Goal: Task Accomplishment & Management: Manage account settings

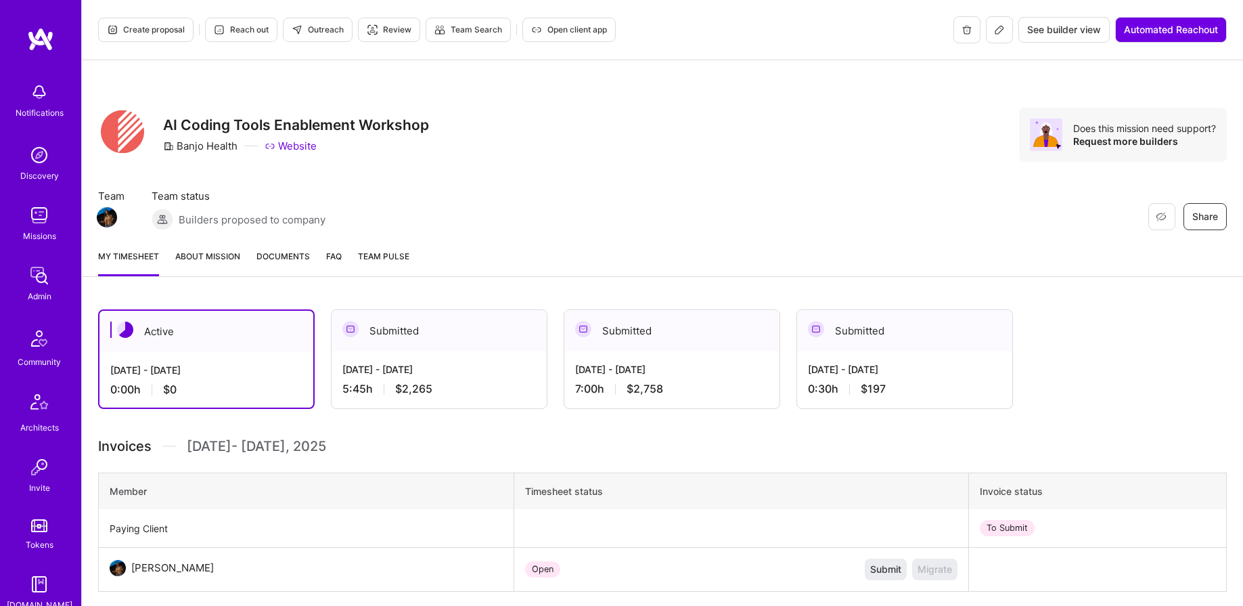
scroll to position [234, 0]
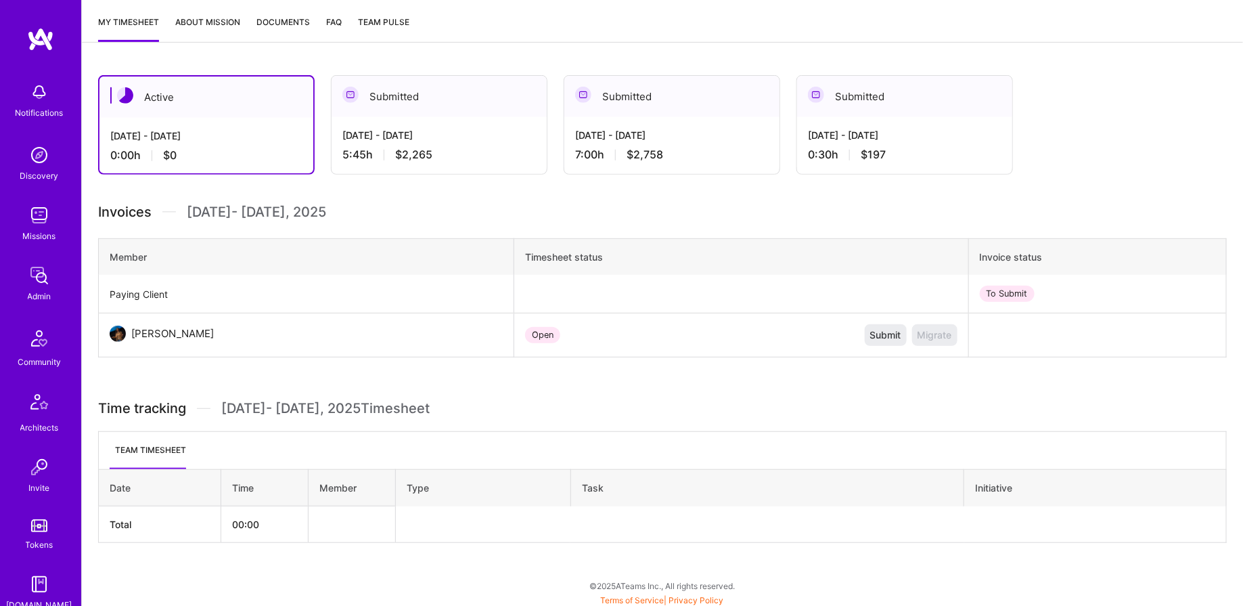
click at [47, 286] on img at bounding box center [39, 275] width 27 height 27
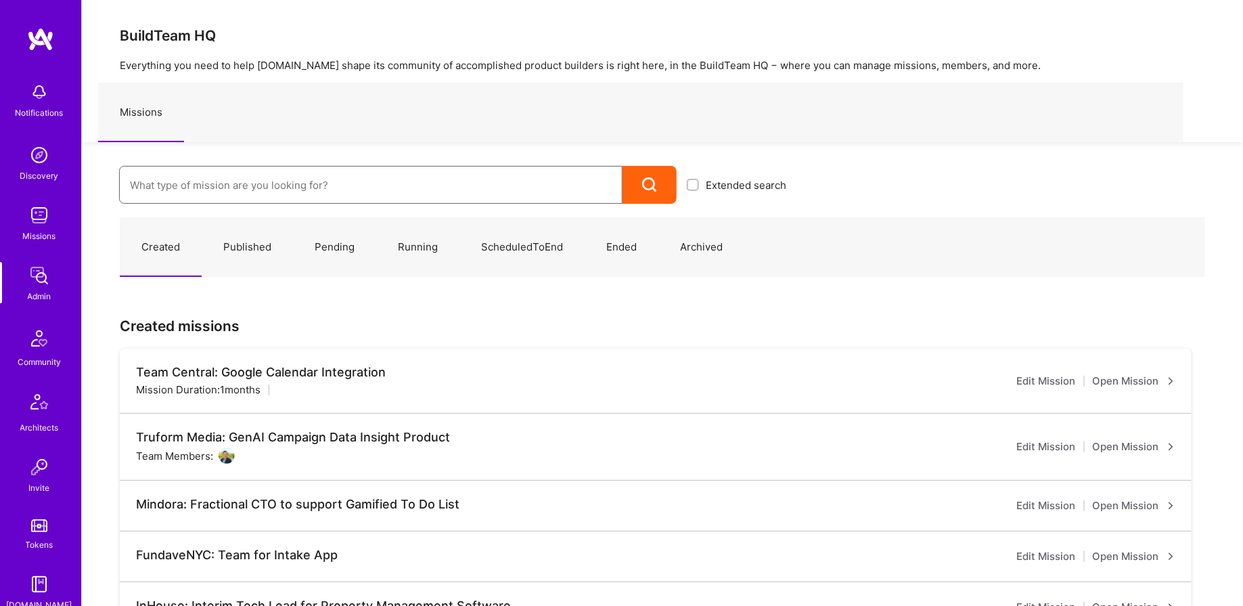
click at [221, 187] on input at bounding box center [371, 185] width 482 height 35
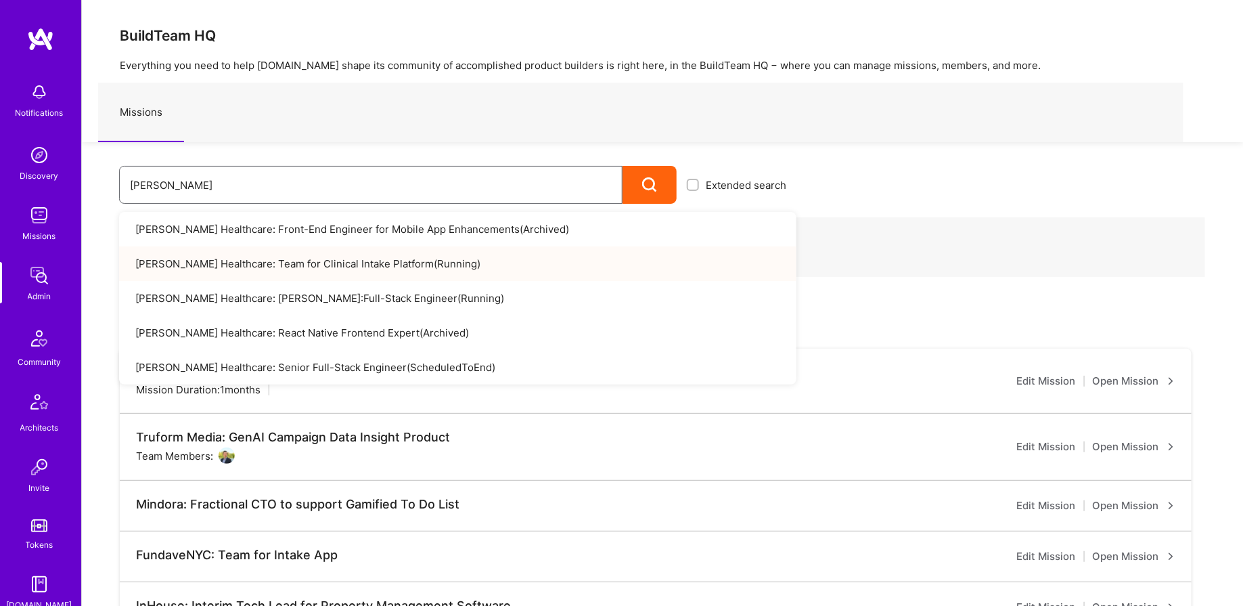
type input "roger"
click at [433, 268] on link "Roger Healthcare: Team for Clinical Intake Platform ( Running )" at bounding box center [457, 263] width 677 height 35
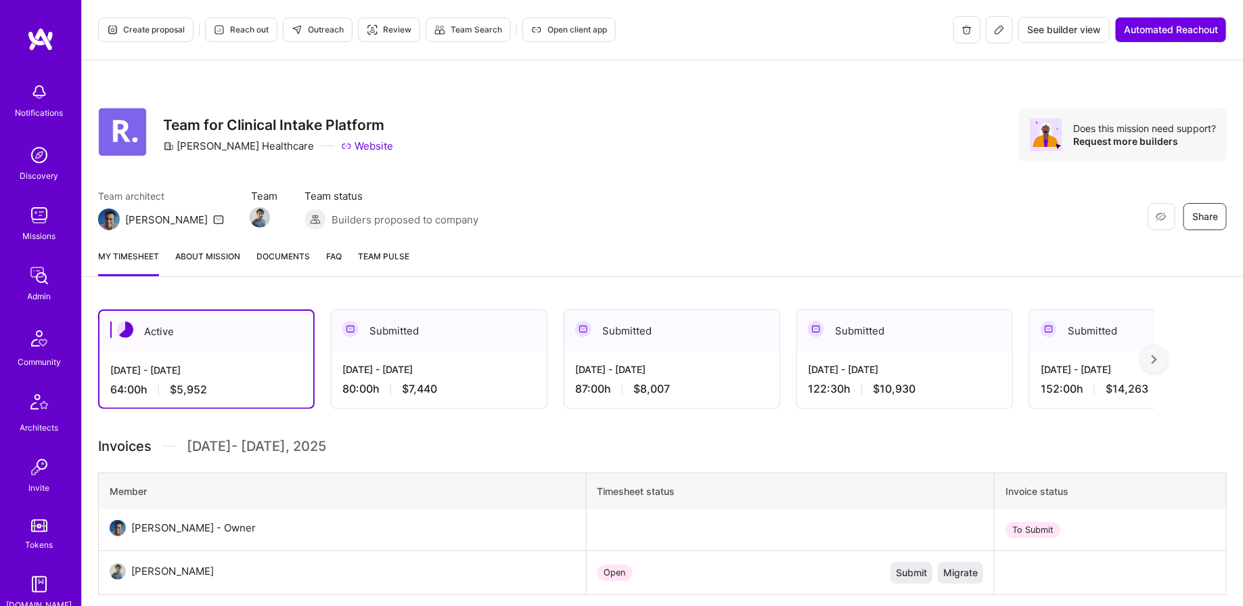
click at [39, 248] on div "Notifications Discovery Missions Admin Community Architects Invite Tokens A.Gui…" at bounding box center [40, 433] width 81 height 715
click at [32, 285] on img at bounding box center [39, 275] width 27 height 27
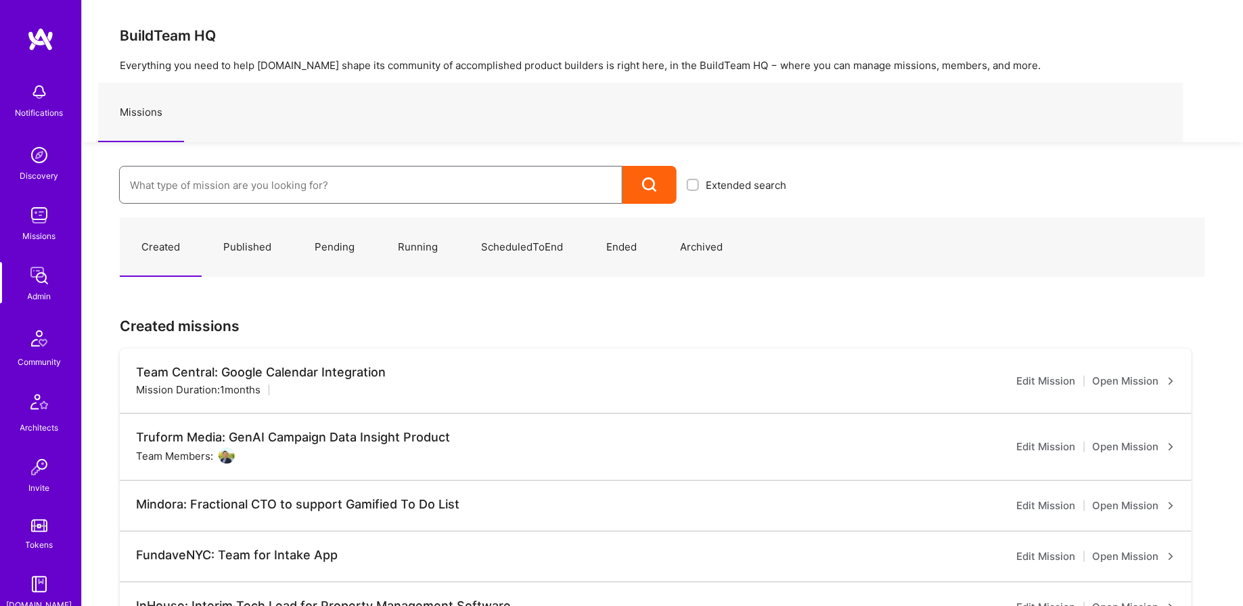
click at [295, 176] on input at bounding box center [371, 185] width 482 height 35
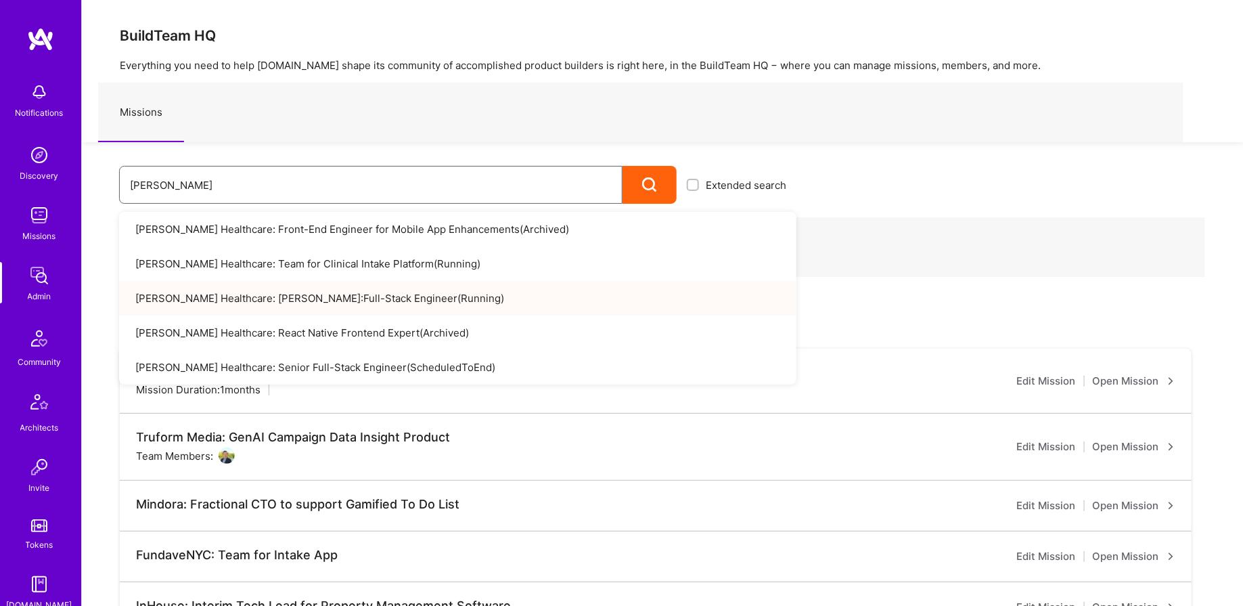
type input "roger"
click at [341, 287] on link "Roger Healthcare: Roger Heath:Full-Stack Engineer ( Running )" at bounding box center [457, 298] width 677 height 35
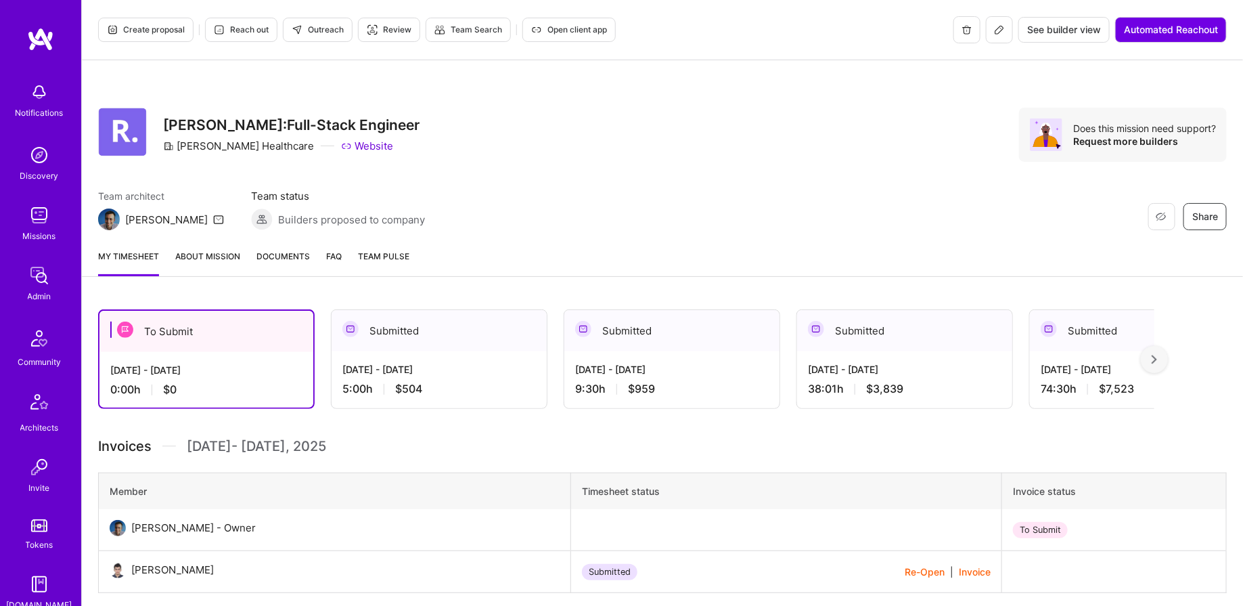
click at [585, 29] on span "Open client app" at bounding box center [569, 30] width 76 height 12
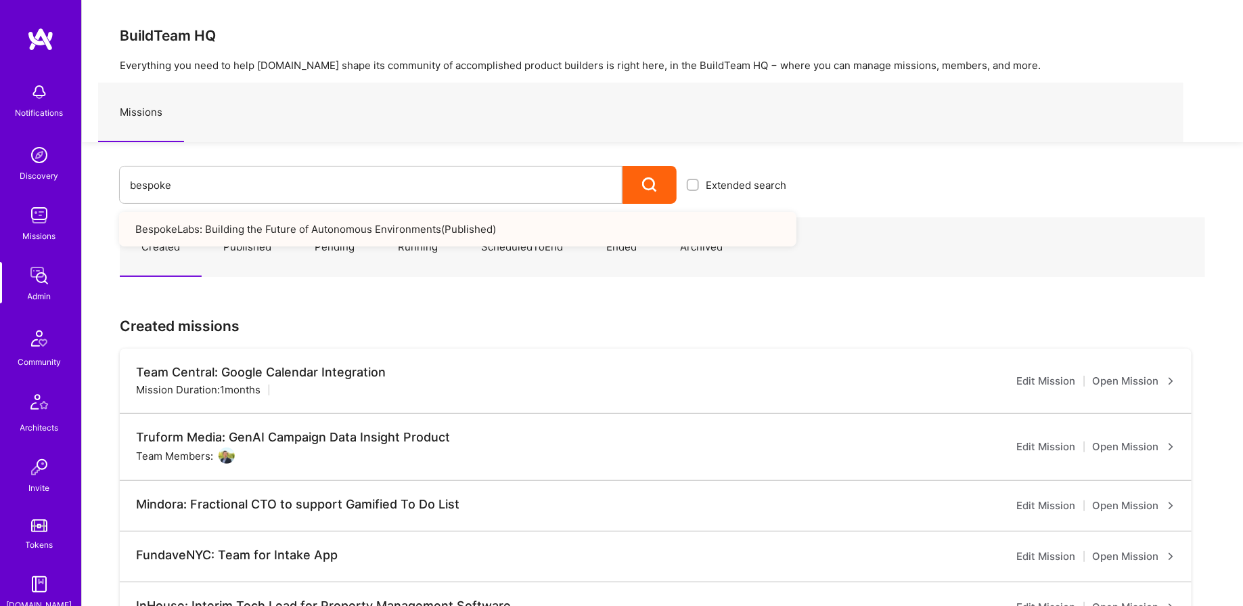
type input "bespoke"
click at [293, 212] on link "BespokeLabs: Building the Future of Autonomous Environments ( Published )" at bounding box center [457, 229] width 677 height 35
click at [293, 221] on link "BespokeLabs: Building the Future of Autonomous Environments ( Published )" at bounding box center [457, 229] width 677 height 35
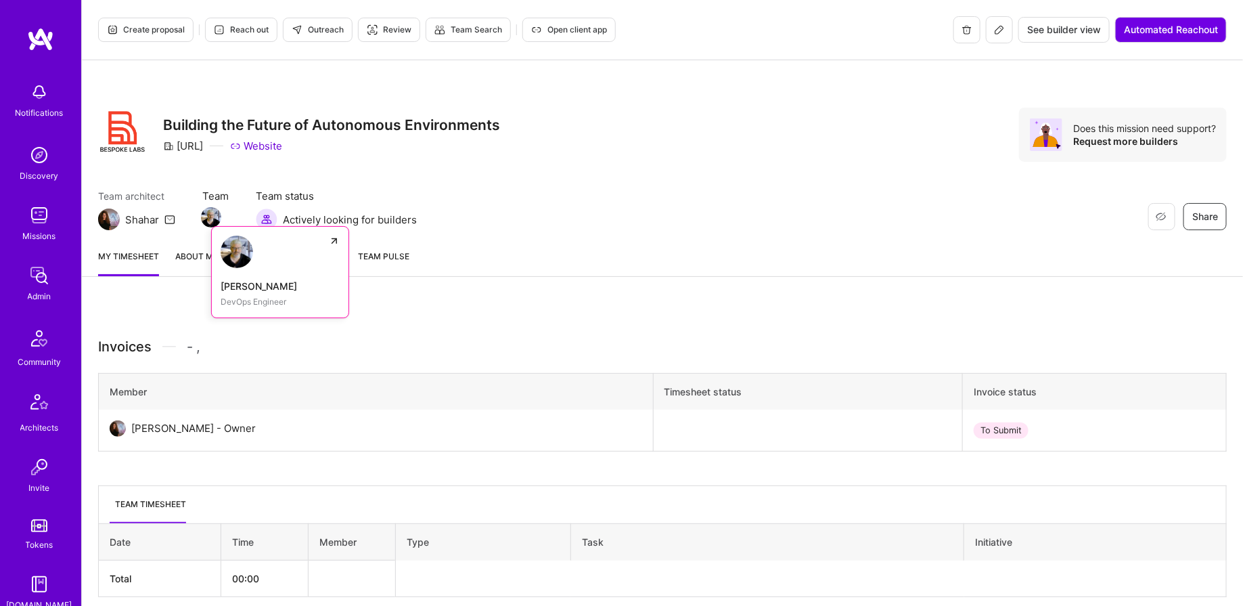
click at [210, 217] on img at bounding box center [211, 217] width 20 height 20
click at [570, 32] on span "Open client app" at bounding box center [569, 30] width 76 height 12
click at [993, 43] on button at bounding box center [999, 29] width 27 height 27
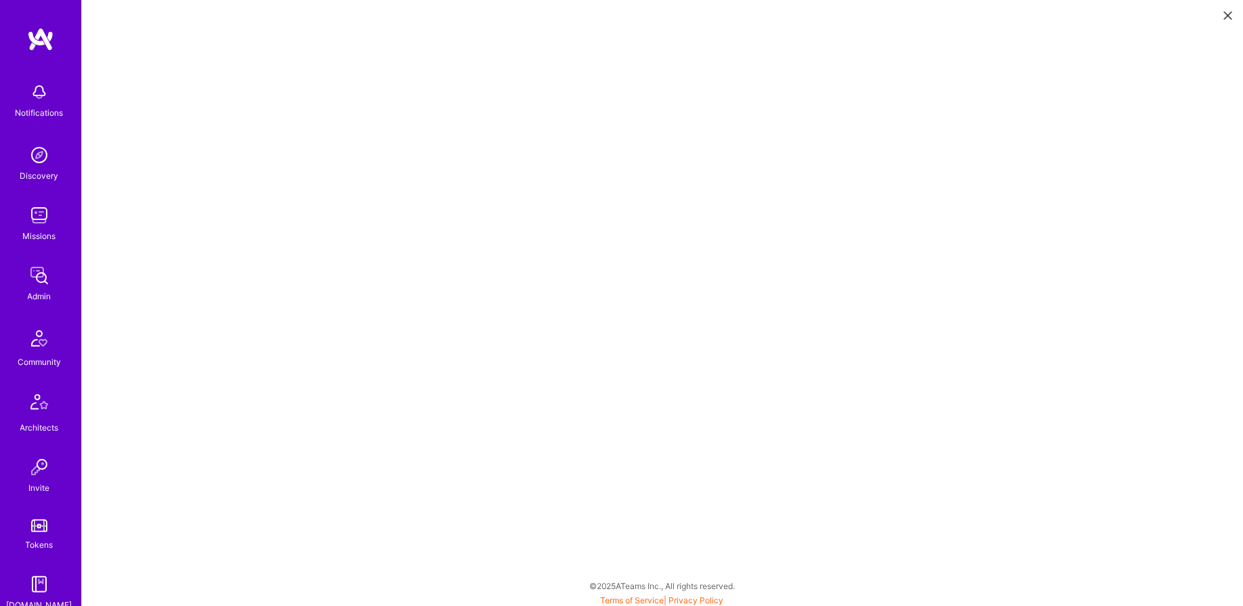
click at [47, 290] on div "Admin" at bounding box center [40, 296] width 24 height 14
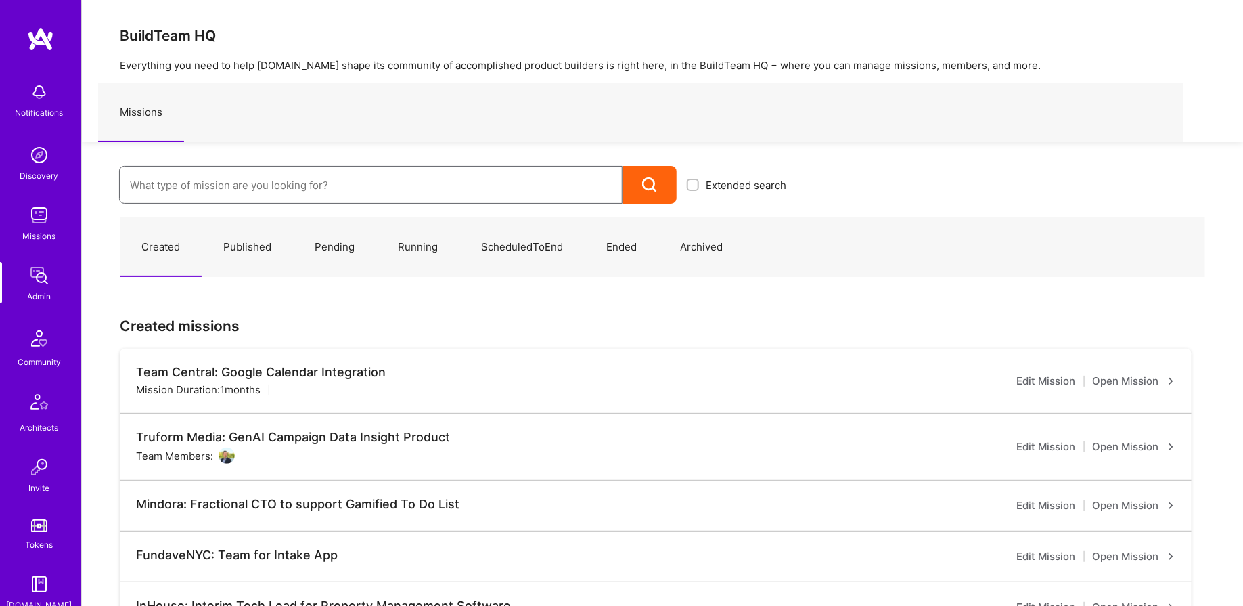
click at [289, 183] on input at bounding box center [371, 185] width 482 height 35
type input "p"
type input "banj"
click at [329, 219] on link "Banjo Health: AI Coding Tools Enablement Workshop ( Running )" at bounding box center [457, 229] width 677 height 35
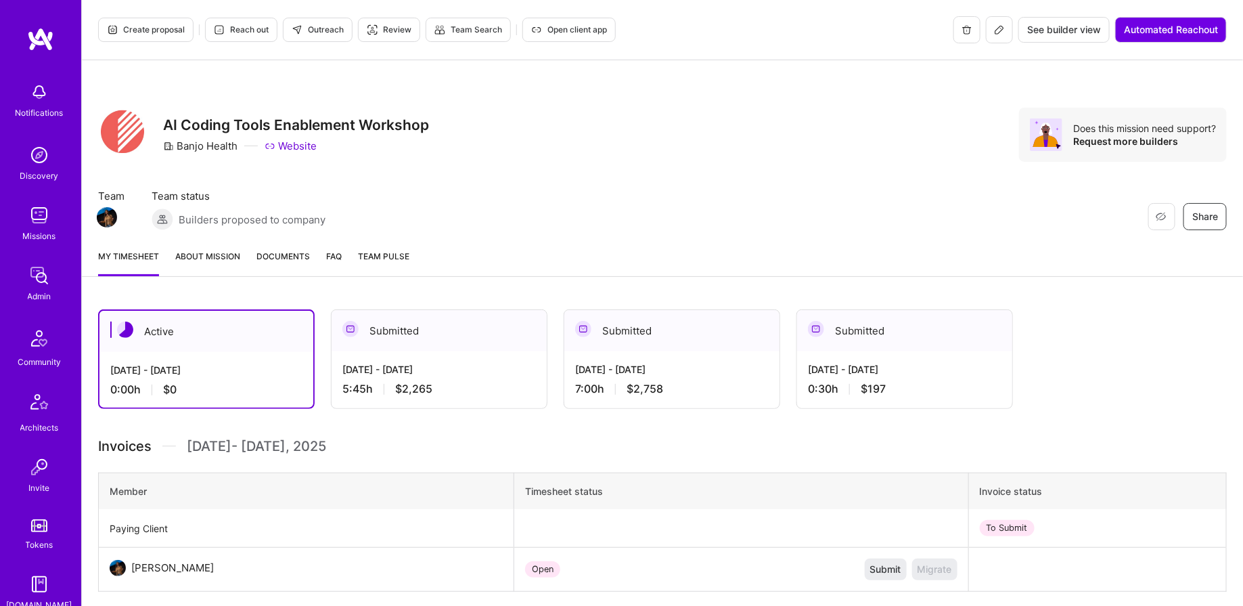
click at [1002, 28] on icon at bounding box center [999, 29] width 11 height 11
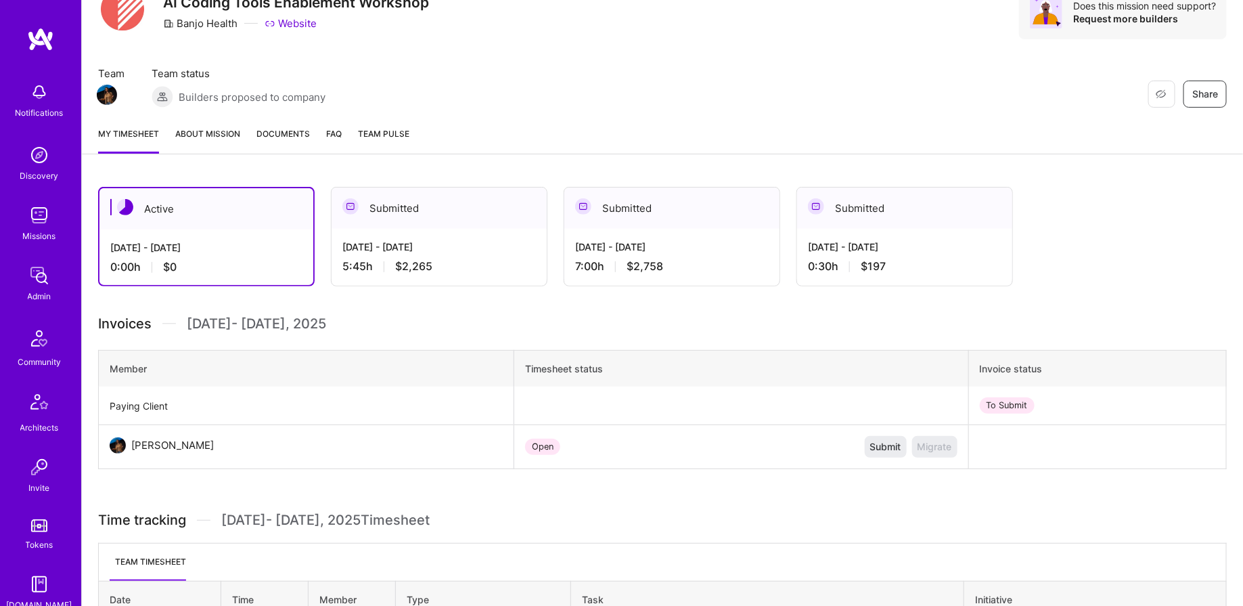
click at [454, 264] on div "5:45 h $2,265" at bounding box center [439, 266] width 194 height 14
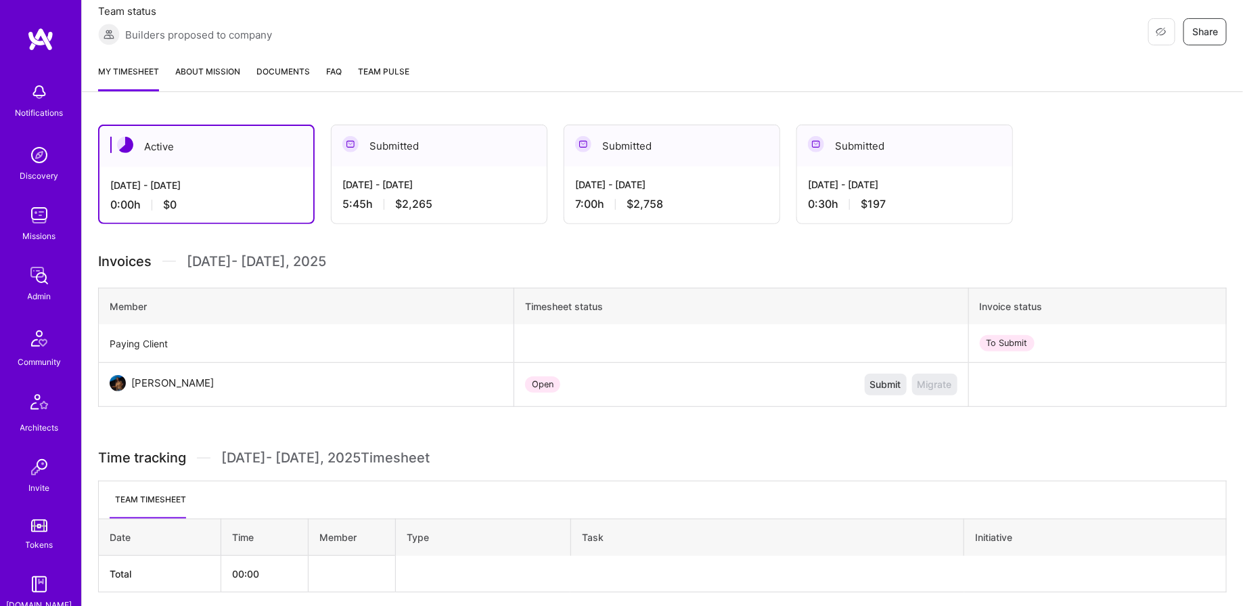
scroll to position [189, 0]
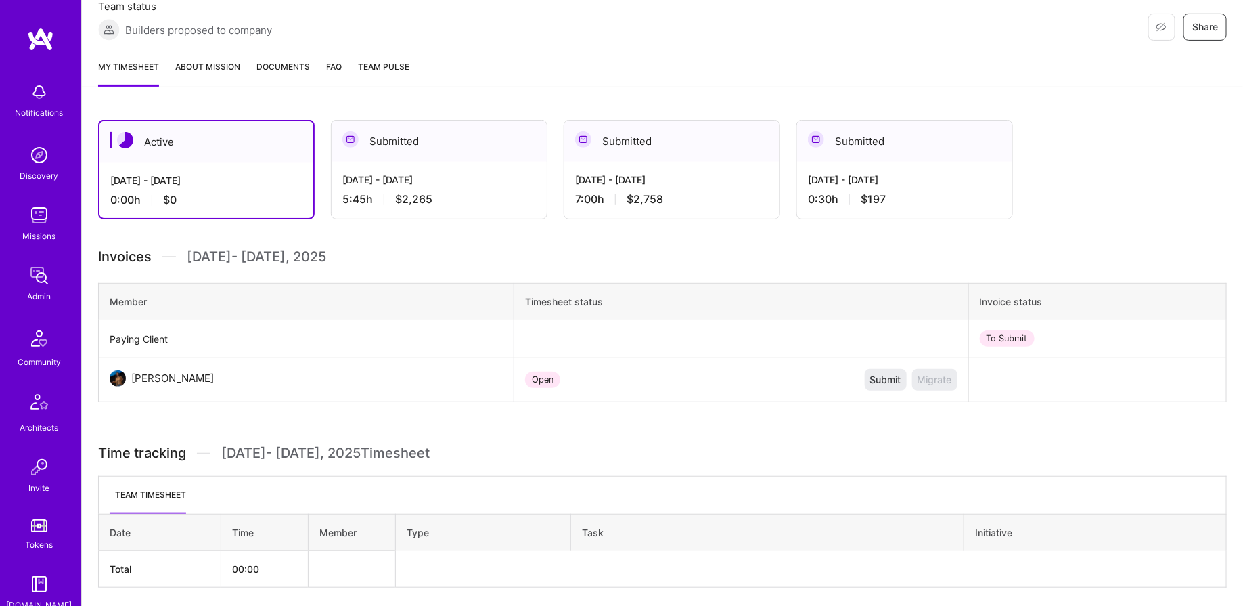
click at [401, 166] on div "[DATE] - [DATE] 5:45 h $2,265" at bounding box center [439, 189] width 215 height 55
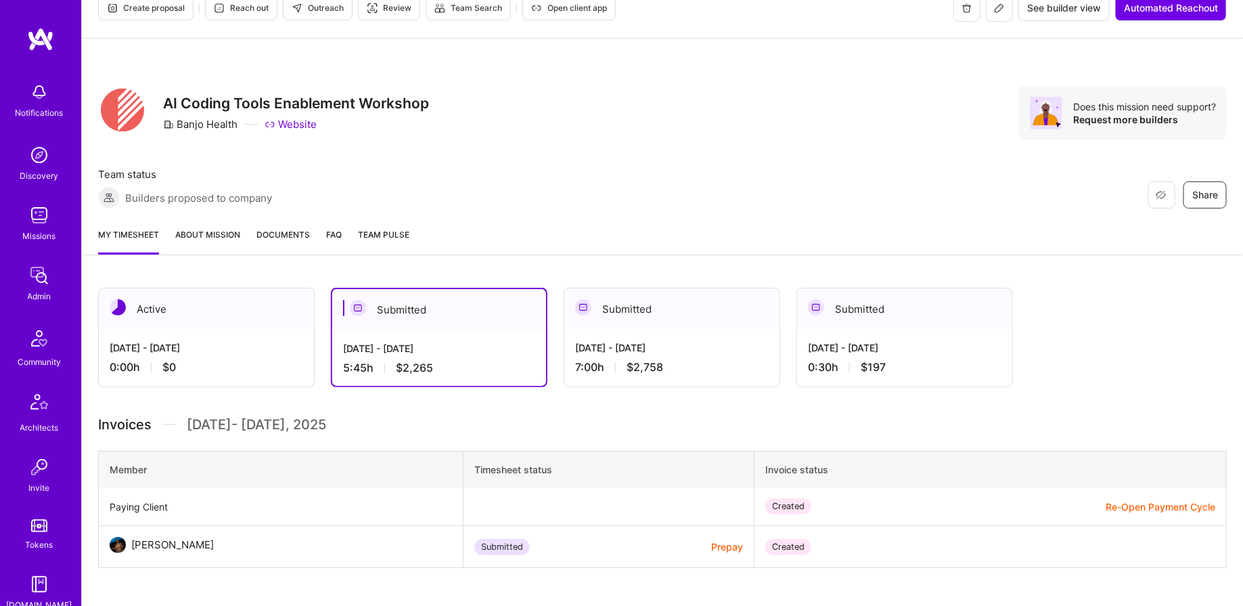
scroll to position [0, 0]
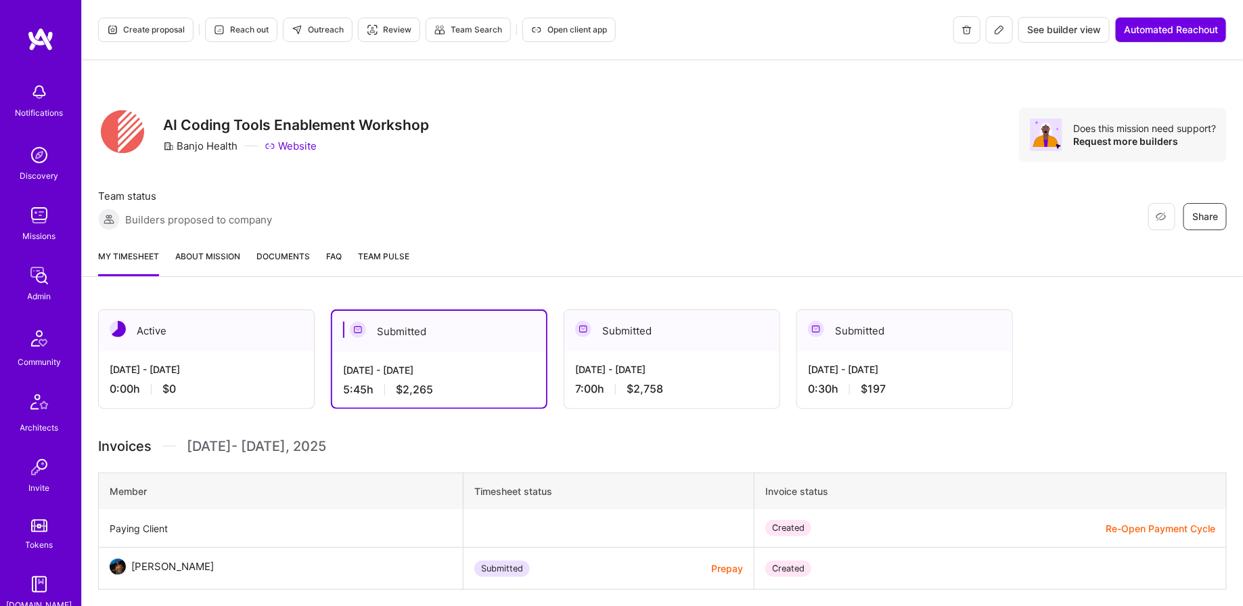
click at [32, 284] on img at bounding box center [39, 275] width 27 height 27
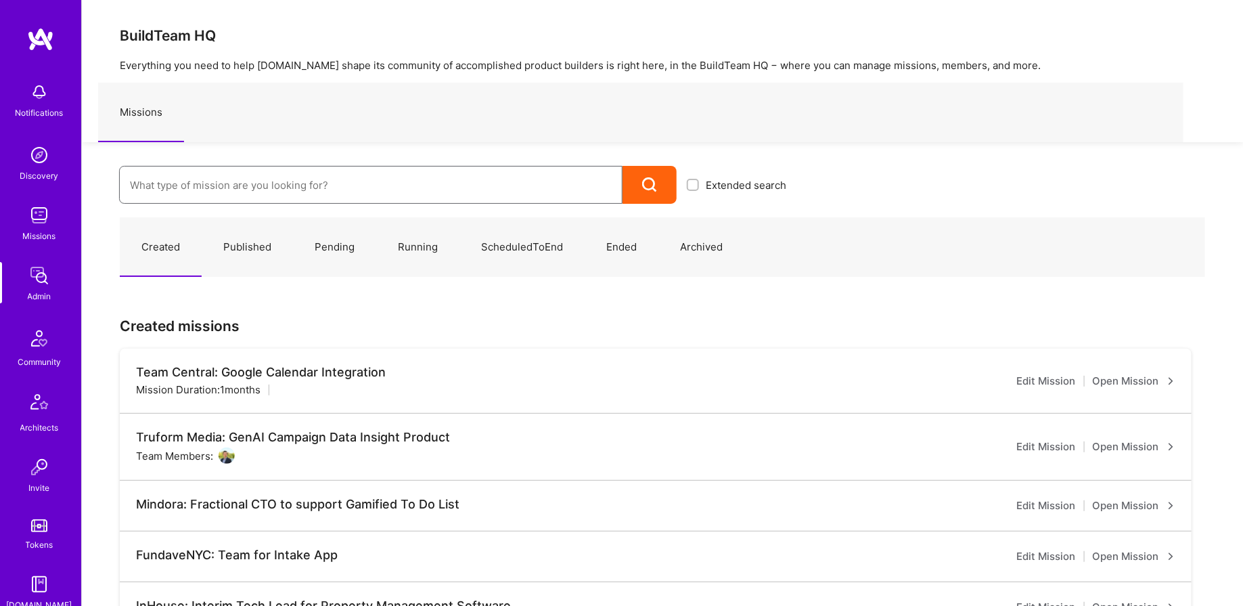
click at [321, 186] on input at bounding box center [371, 185] width 482 height 35
type input "be"
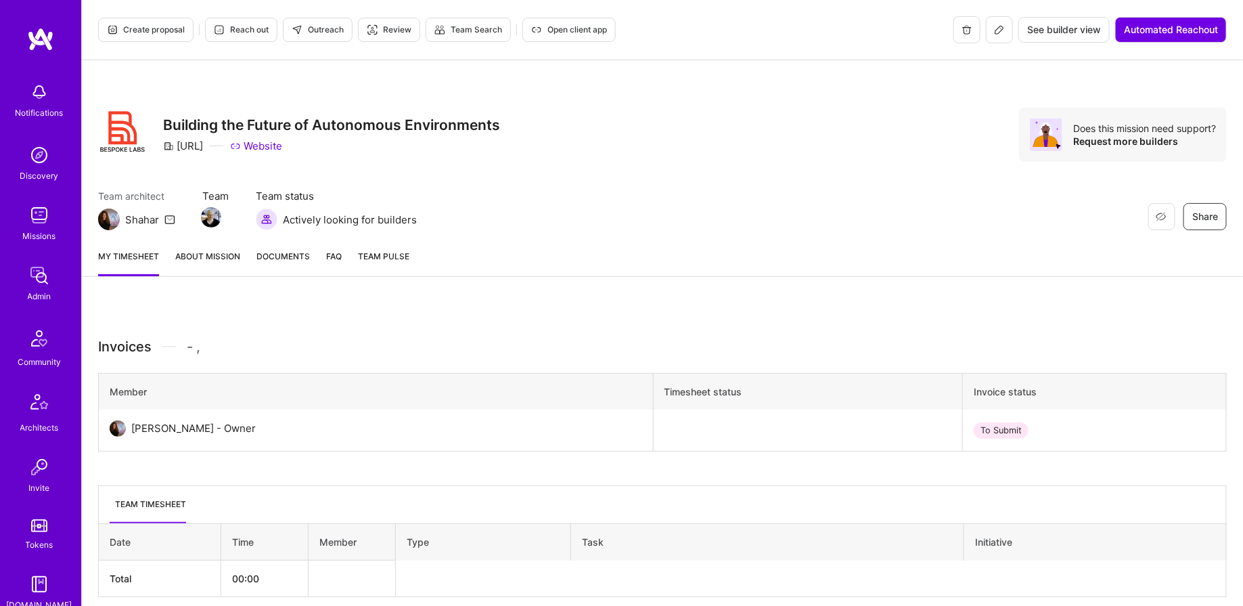
click at [996, 19] on button at bounding box center [999, 29] width 27 height 27
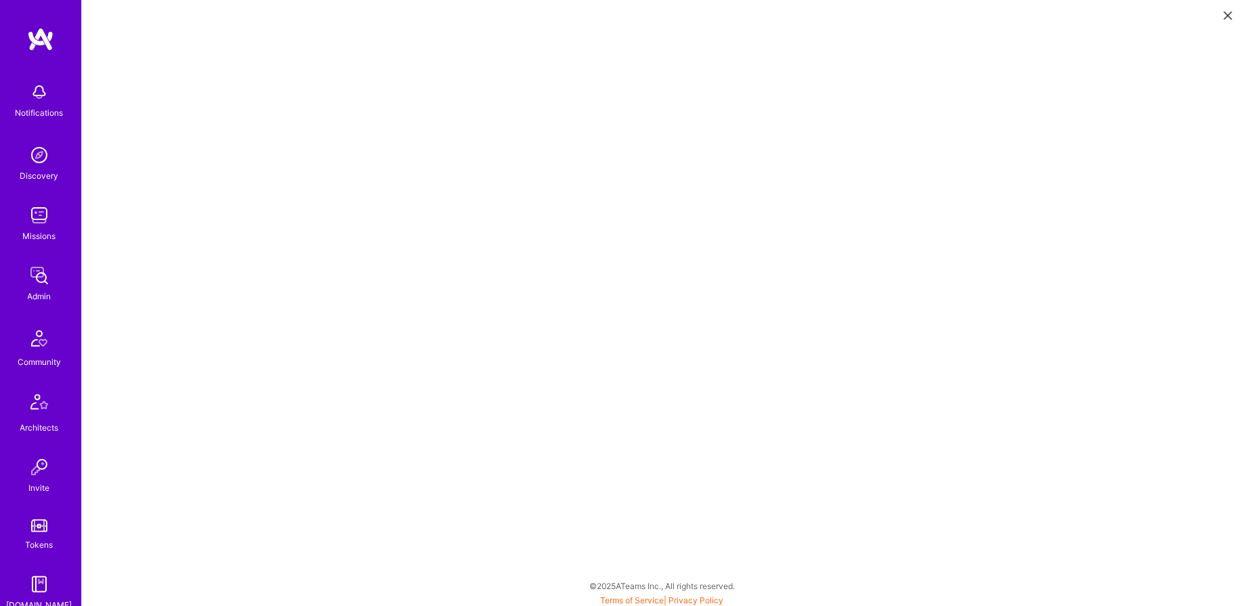
scroll to position [3, 0]
